Goal: Check status: Check status

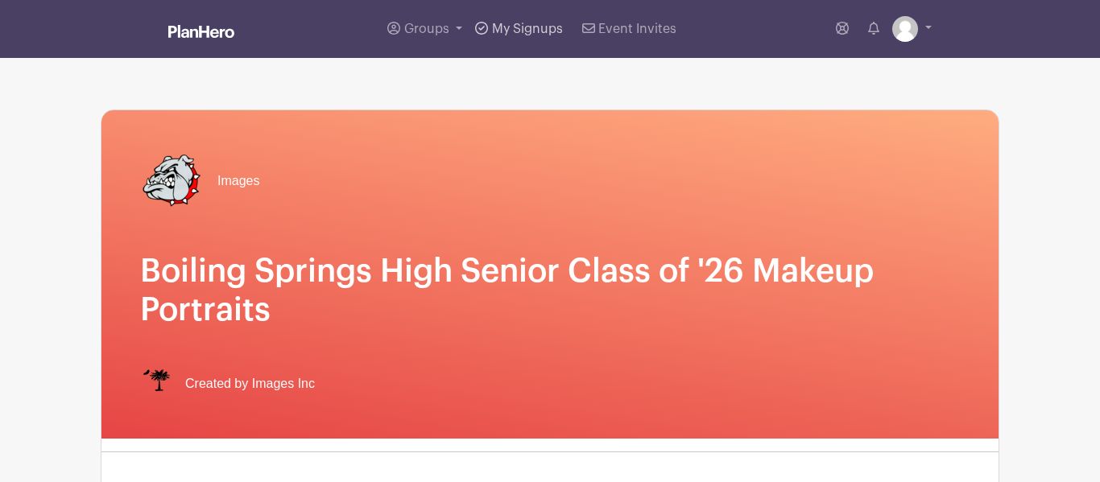
click at [543, 31] on span "My Signups" at bounding box center [527, 29] width 71 height 13
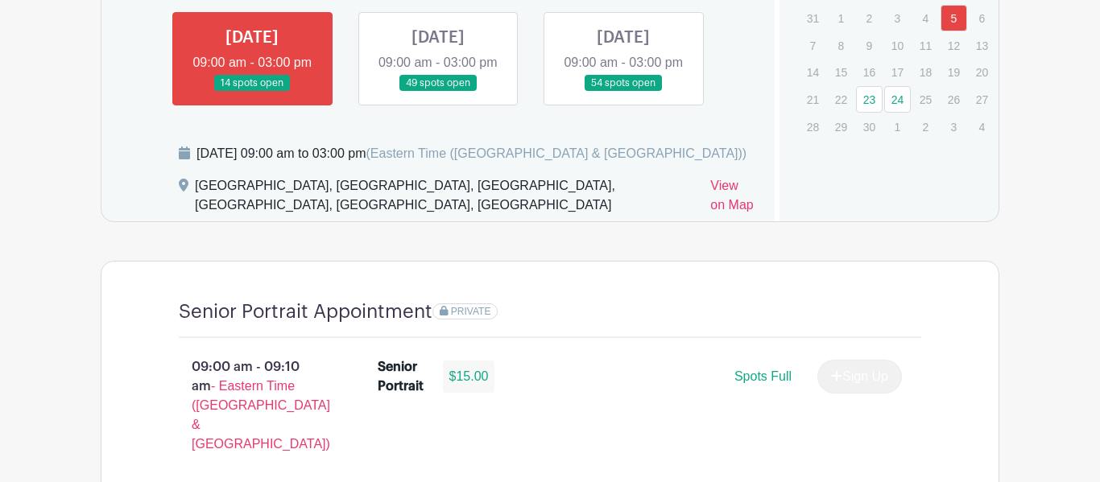
scroll to position [1043, 0]
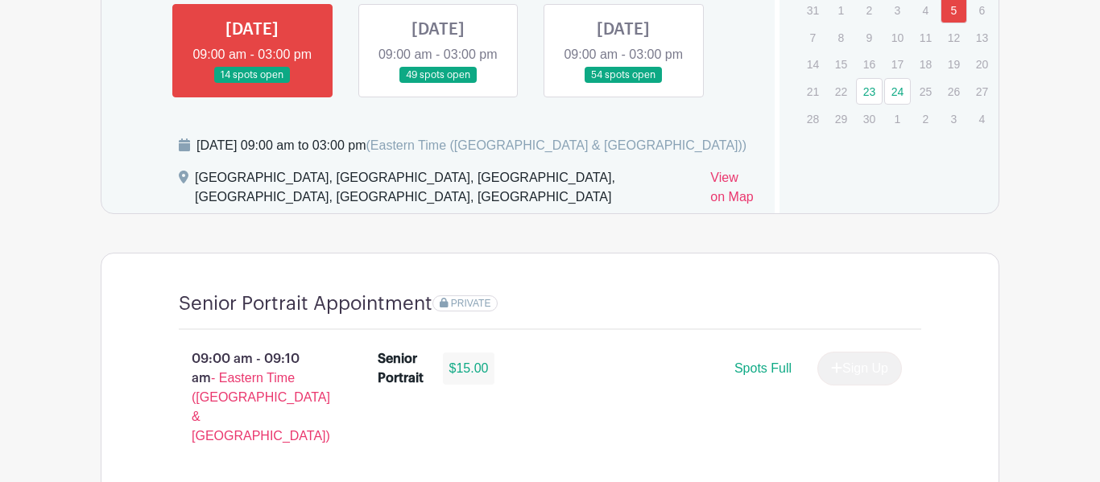
click at [230, 136] on div "Dates and locations Event Dates [DATE] 09:00 am - 03:00 pm 14 spots open [DATE]…" at bounding box center [437, 47] width 673 height 331
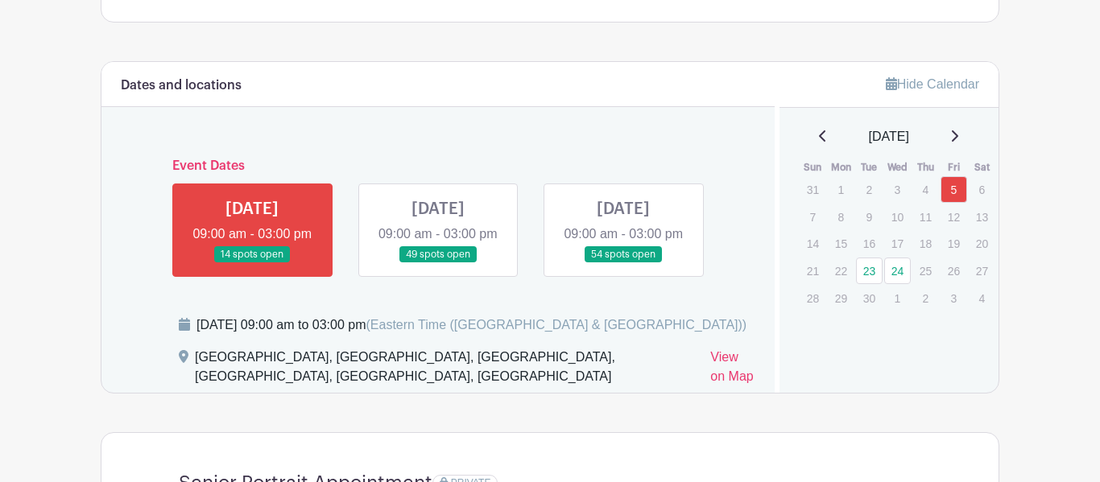
scroll to position [863, 0]
click at [438, 264] on link at bounding box center [438, 264] width 0 height 0
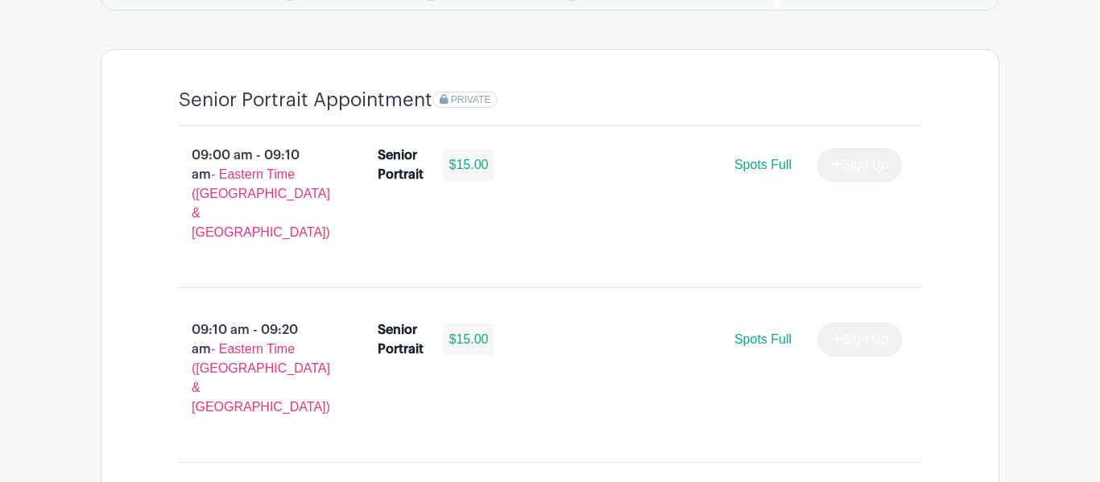
scroll to position [1248, 0]
